Goal: Task Accomplishment & Management: Manage account settings

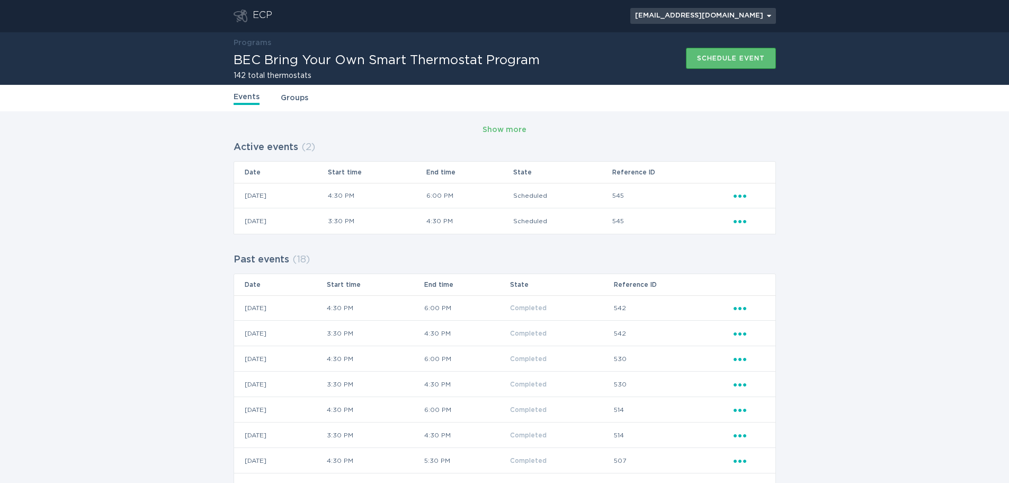
click at [739, 14] on div "[EMAIL_ADDRESS][DOMAIN_NAME] Chevron" at bounding box center [703, 16] width 136 height 6
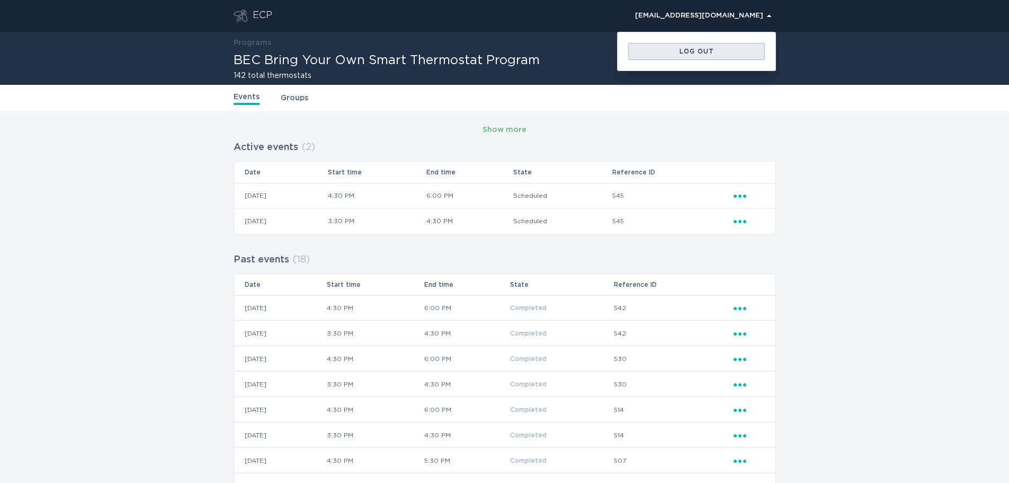
click at [730, 52] on div "Log out" at bounding box center [697, 51] width 126 height 6
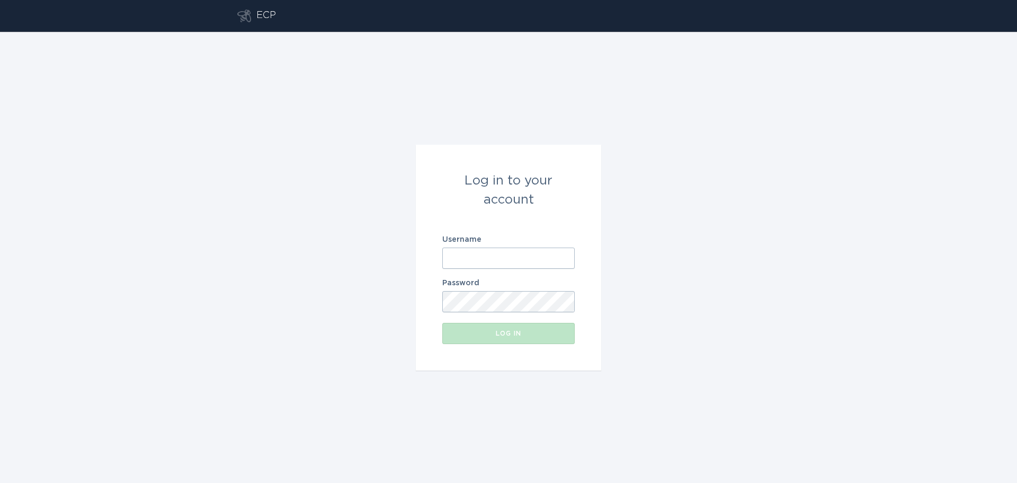
click at [475, 257] on input "Username" at bounding box center [508, 257] width 132 height 21
paste input "[EMAIL_ADDRESS][DOMAIN_NAME]"
type input "[EMAIL_ADDRESS][DOMAIN_NAME]"
click at [469, 328] on button "Log in" at bounding box center [508, 333] width 132 height 21
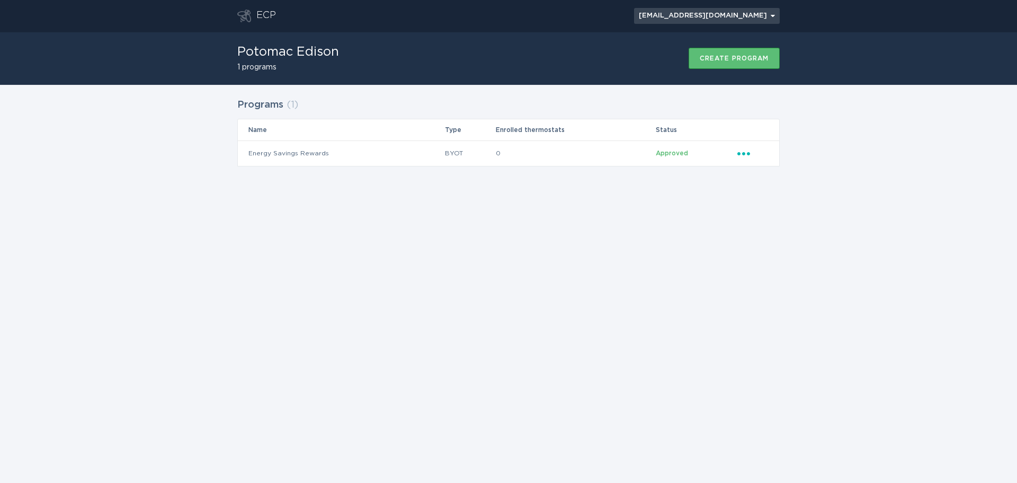
click at [760, 16] on div "[EMAIL_ADDRESS][DOMAIN_NAME] Chevron" at bounding box center [707, 16] width 136 height 6
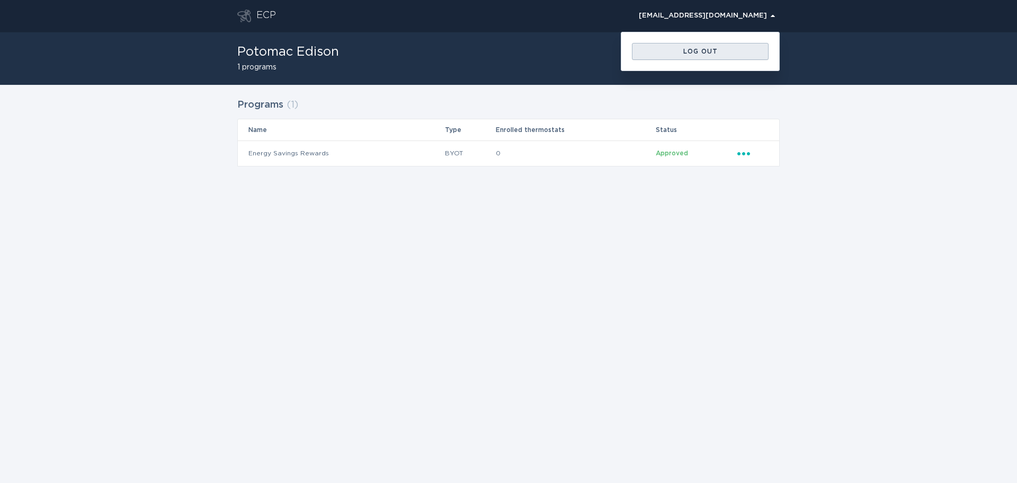
click at [719, 48] on button "Log out" at bounding box center [700, 51] width 137 height 17
